Goal: Information Seeking & Learning: Learn about a topic

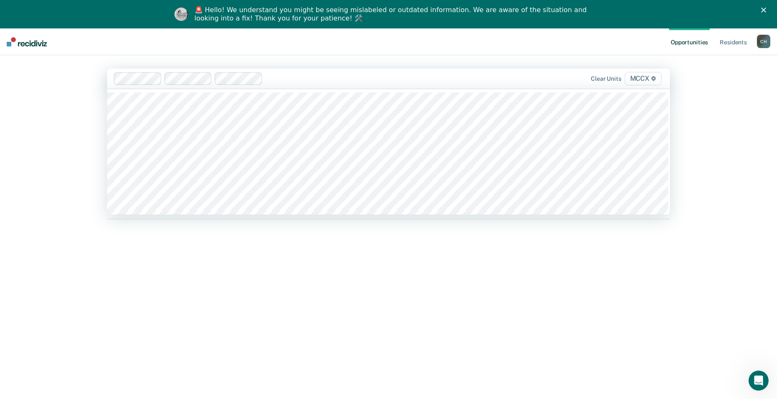
click at [271, 78] on div at bounding box center [381, 79] width 231 height 10
click at [323, 77] on div at bounding box center [406, 79] width 181 height 10
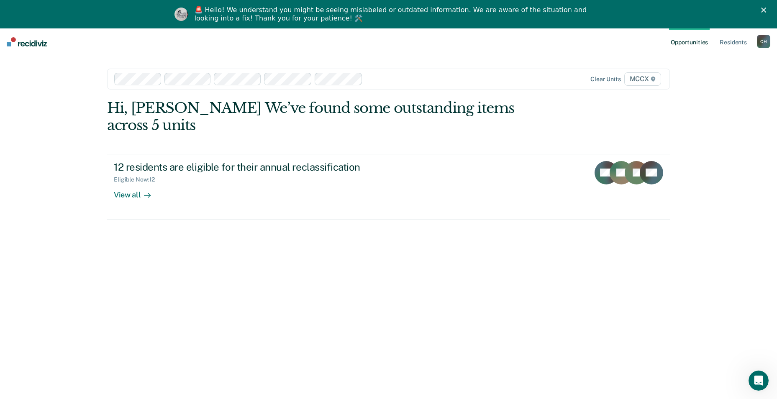
click at [371, 79] on div at bounding box center [431, 79] width 131 height 10
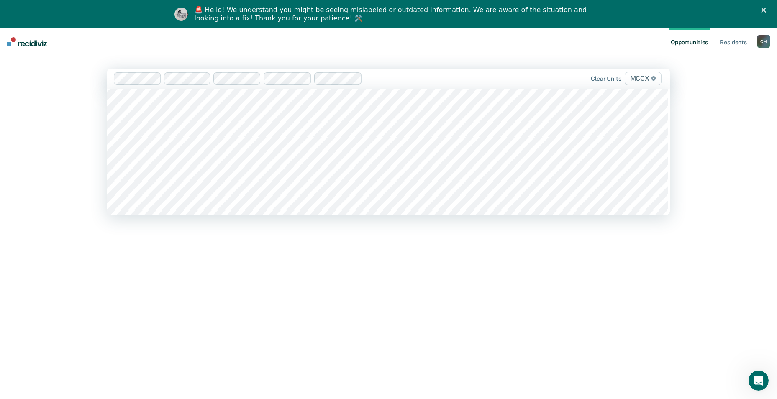
scroll to position [2050, 0]
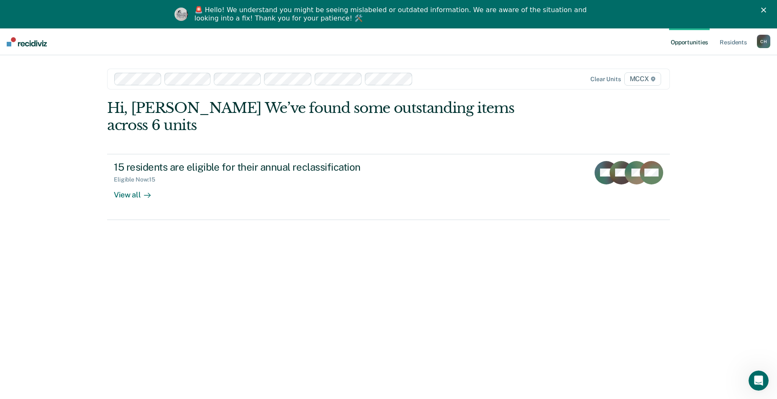
click at [418, 80] on div at bounding box center [456, 79] width 81 height 10
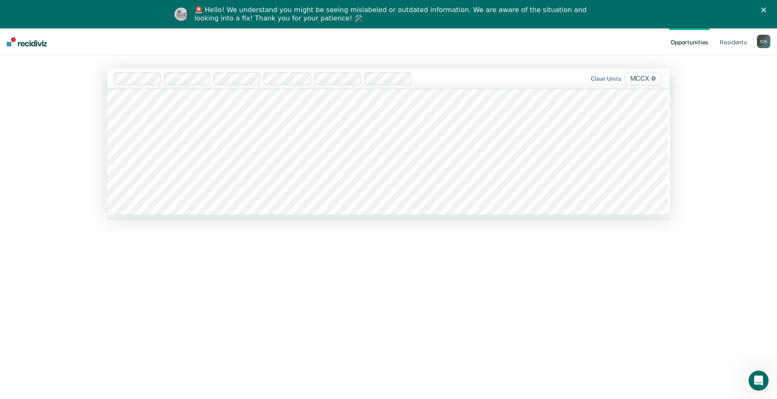
scroll to position [2133, 0]
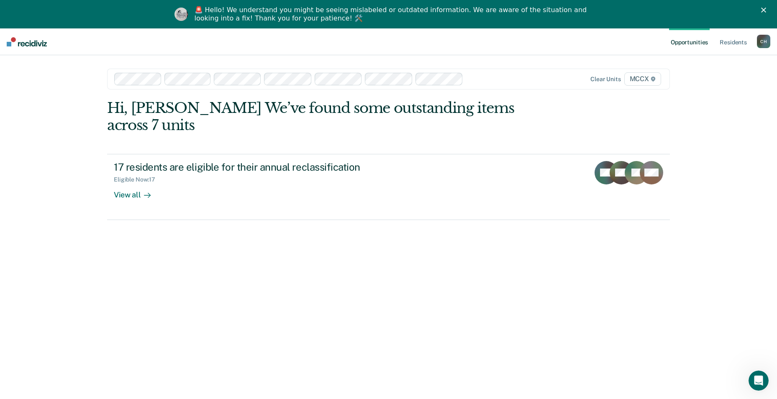
click at [500, 76] on div "Clear units MCCX" at bounding box center [580, 78] width 164 height 13
click at [445, 76] on div at bounding box center [456, 79] width 81 height 10
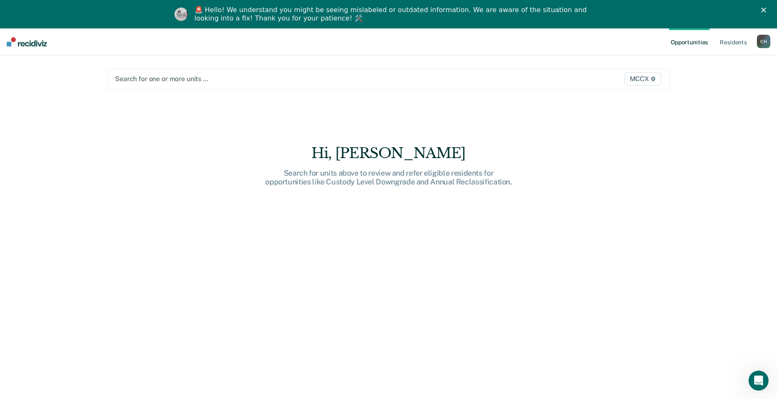
click at [124, 77] on div at bounding box center [306, 79] width 382 height 10
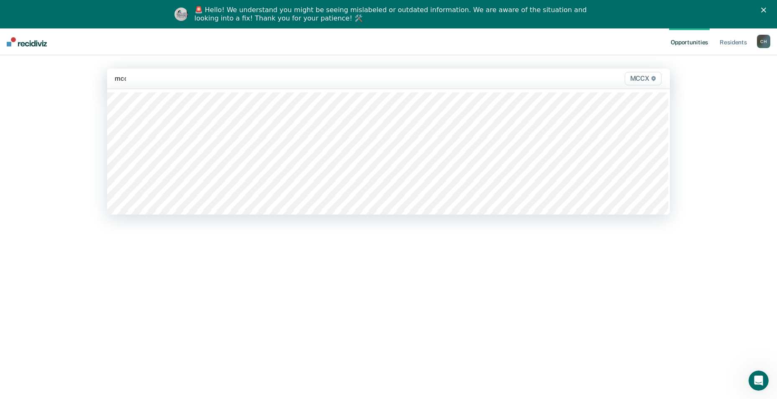
type input "mccx"
click at [157, 190] on div at bounding box center [388, 151] width 563 height 125
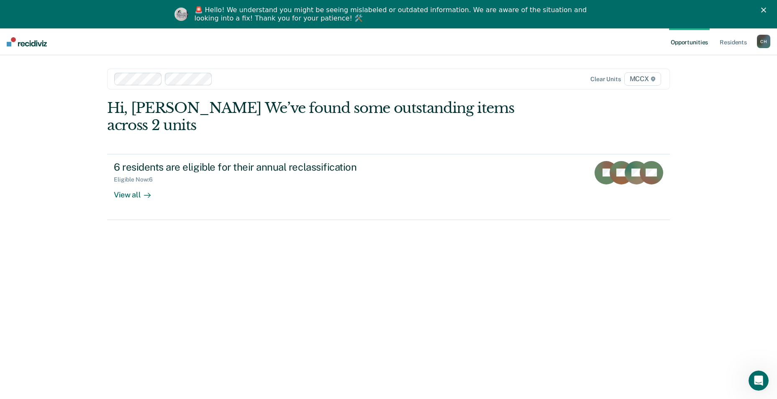
click at [218, 82] on div at bounding box center [356, 79] width 281 height 10
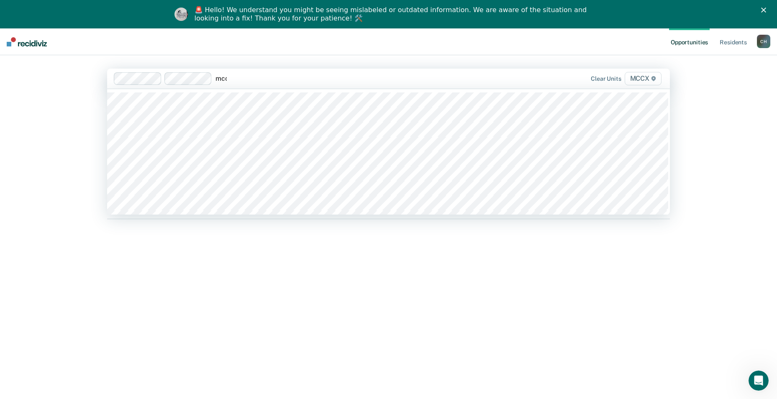
type input "mccx"
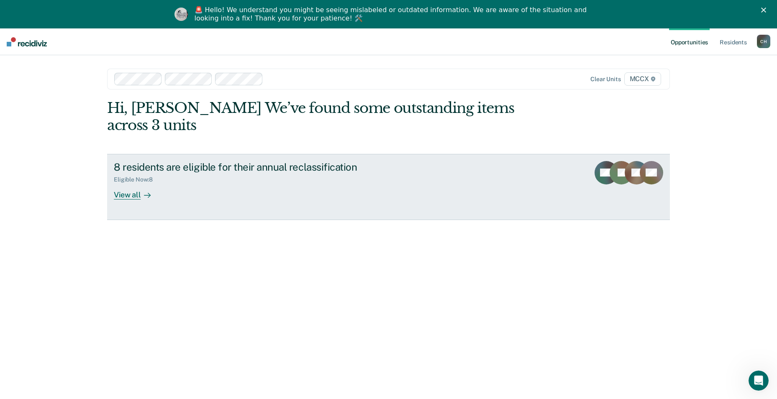
click at [384, 195] on link "8 residents are eligible for their annual reclassification Eligible Now : 8 Vie…" at bounding box center [388, 187] width 563 height 66
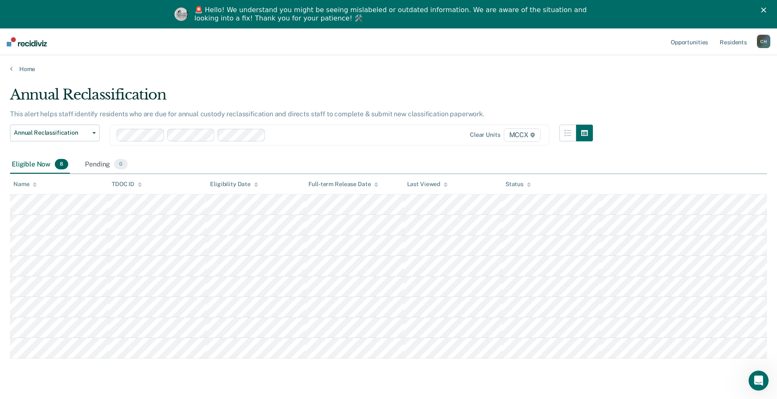
click at [284, 136] on div at bounding box center [341, 135] width 145 height 10
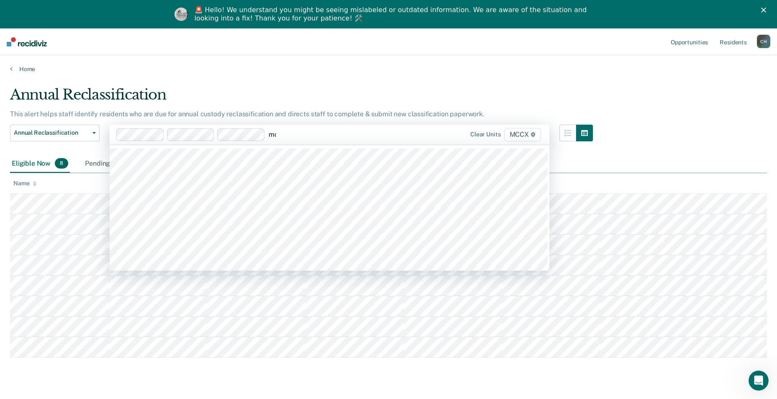
type input "mccx"
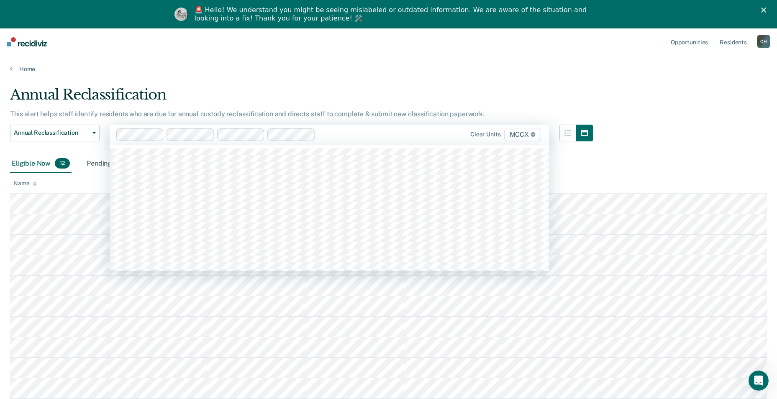
click at [318, 135] on div at bounding box center [265, 134] width 298 height 13
click at [379, 137] on div at bounding box center [391, 135] width 46 height 10
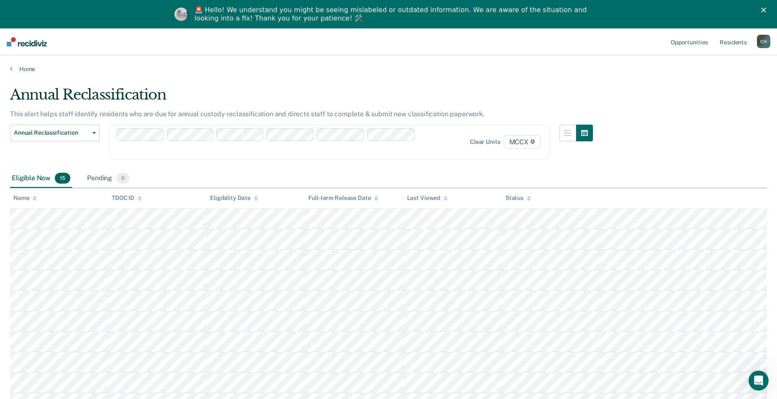
click at [431, 131] on div "Clear units MCCX" at bounding box center [330, 142] width 440 height 35
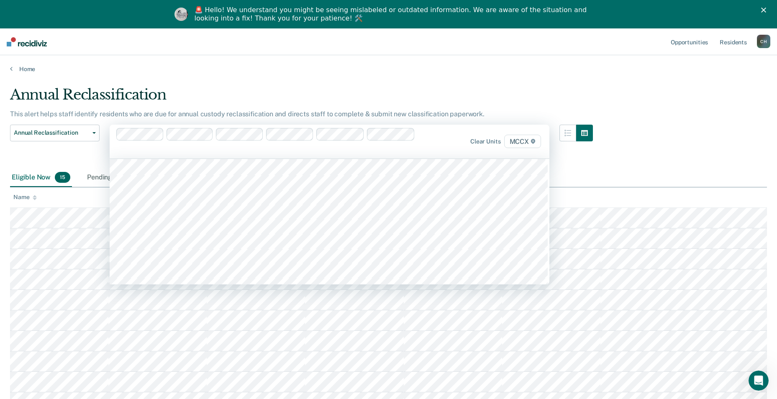
scroll to position [2078, 0]
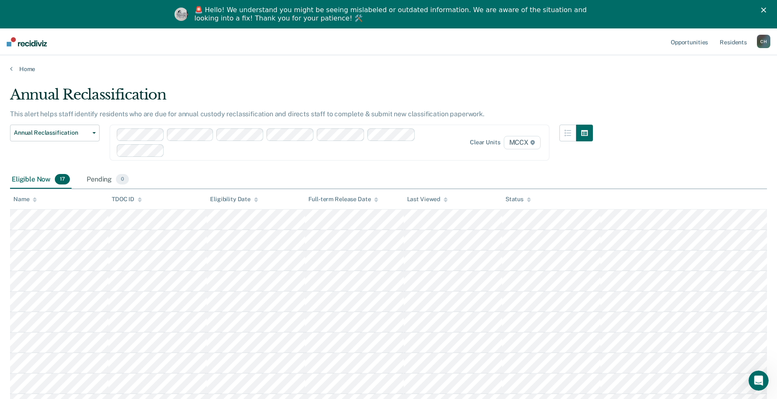
click at [679, 163] on div "Annual Reclassification This alert helps staff identify residents who are due f…" at bounding box center [388, 225] width 757 height 279
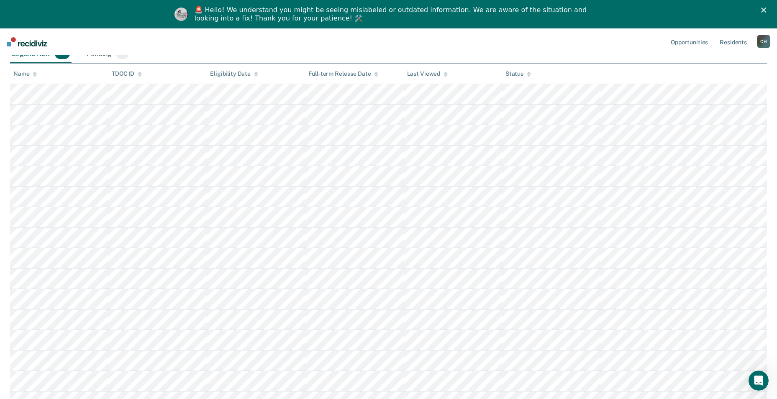
scroll to position [159, 0]
